Goal: Navigation & Orientation: Find specific page/section

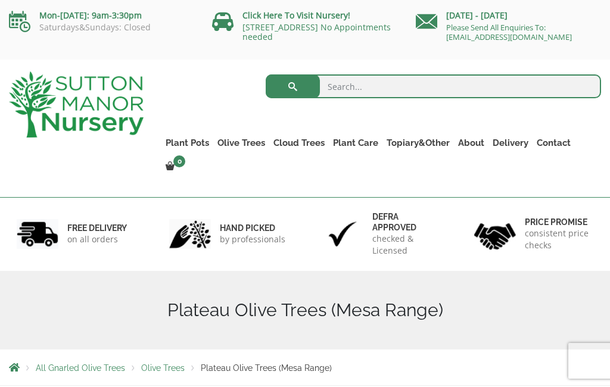
click at [416, 145] on link "Topiary&Other" at bounding box center [417, 143] width 71 height 17
click at [0, 0] on link "Bay Trees (Laurus Nobilis)" at bounding box center [0, 0] width 0 height 0
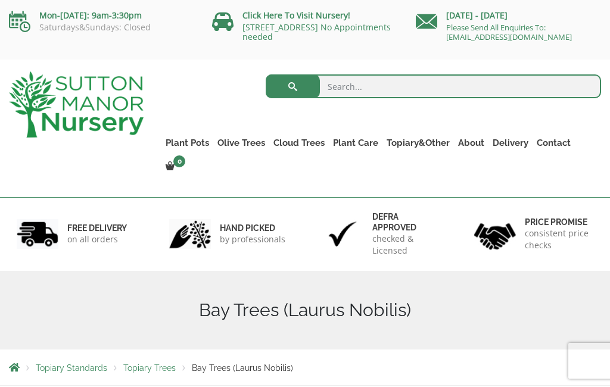
click at [0, 0] on link "Laurus Nobilis Bay Trees" at bounding box center [0, 0] width 0 height 0
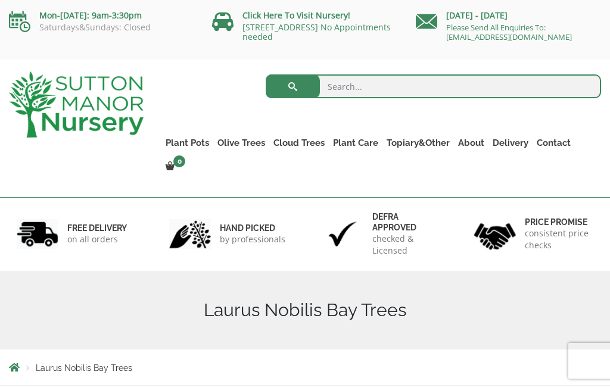
click at [0, 0] on link "Ilex Crenata" at bounding box center [0, 0] width 0 height 0
click at [0, 0] on ul "Resin Bonded Pots The Amalfi Pots The Milan Pots The Capri Pots The Brunello Po…" at bounding box center [0, 0] width 0 height 0
click at [0, 0] on link "Vietnamese Terracotta" at bounding box center [0, 0] width 0 height 0
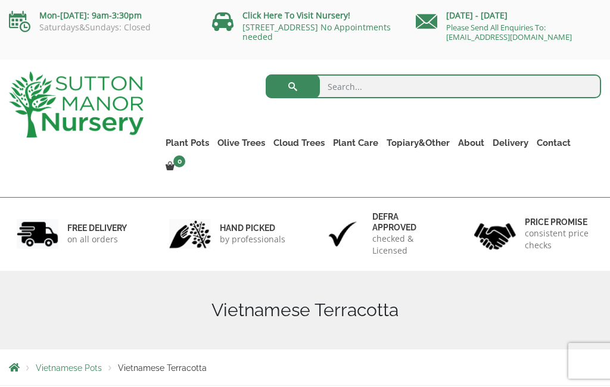
click at [0, 0] on link "Rolled Rim Classico" at bounding box center [0, 0] width 0 height 0
